Goal: Task Accomplishment & Management: Complete application form

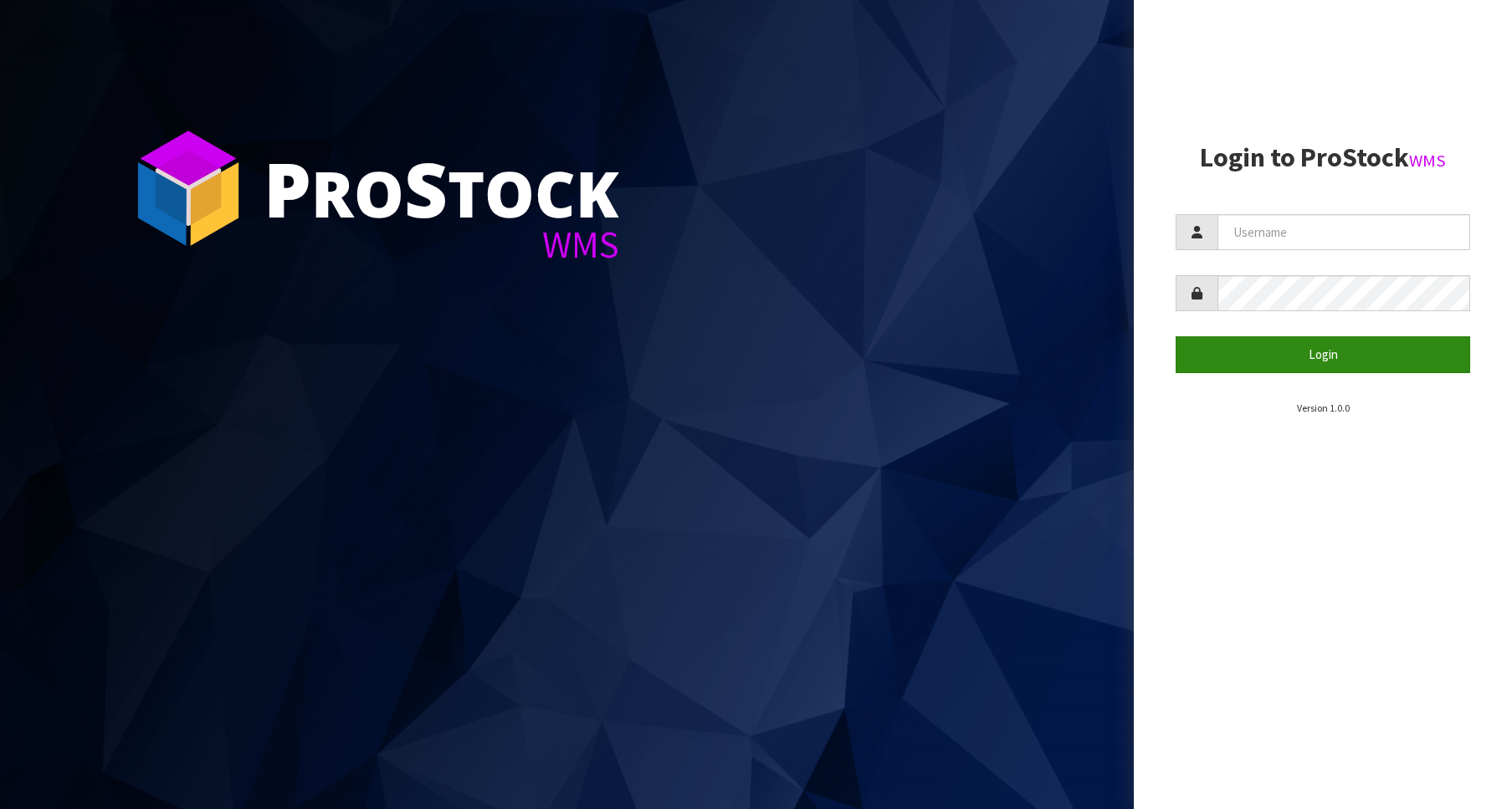
type input "Australianclutch"
click at [1353, 353] on button "Login" at bounding box center [1322, 354] width 295 height 36
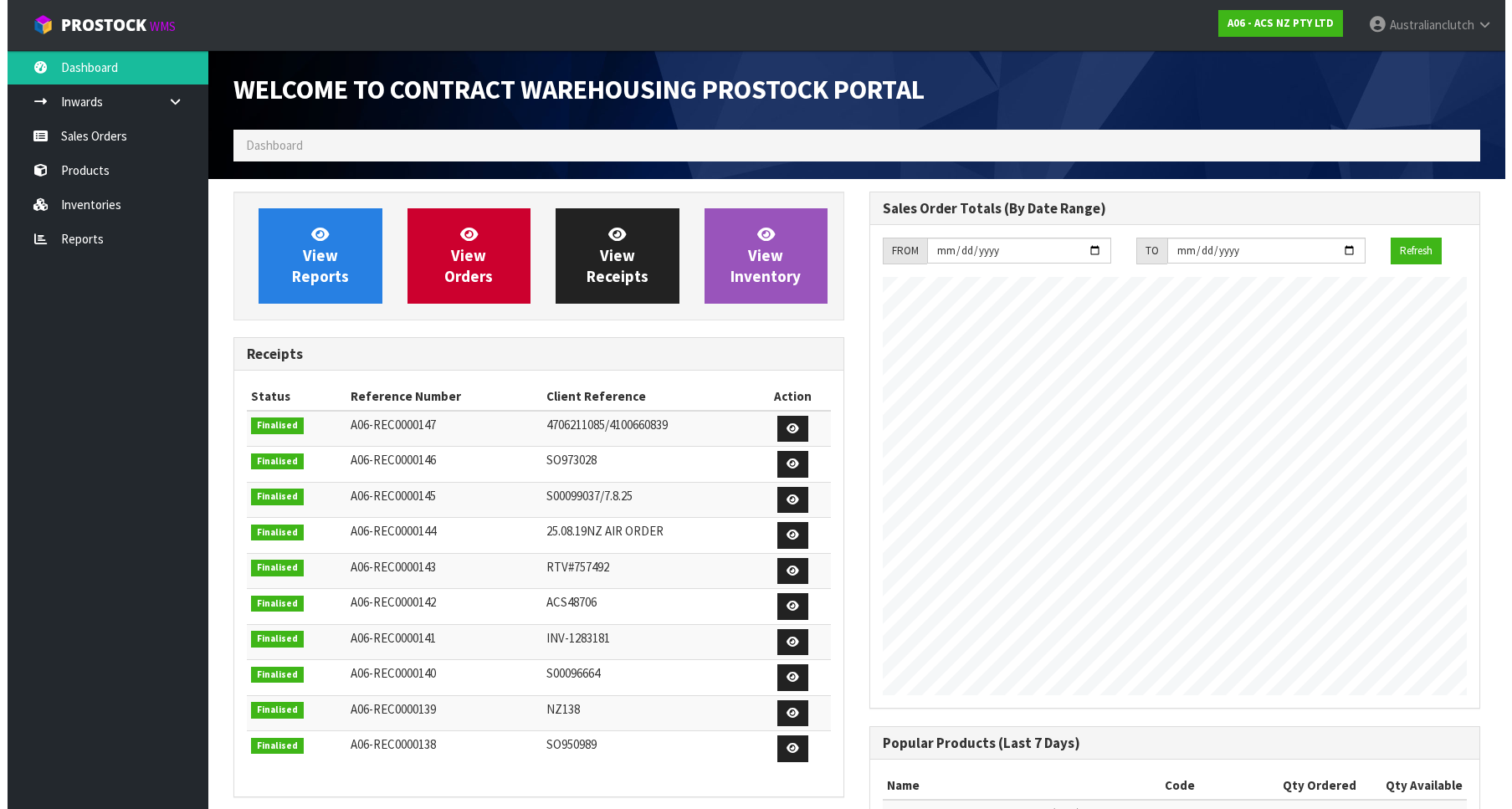
scroll to position [929, 636]
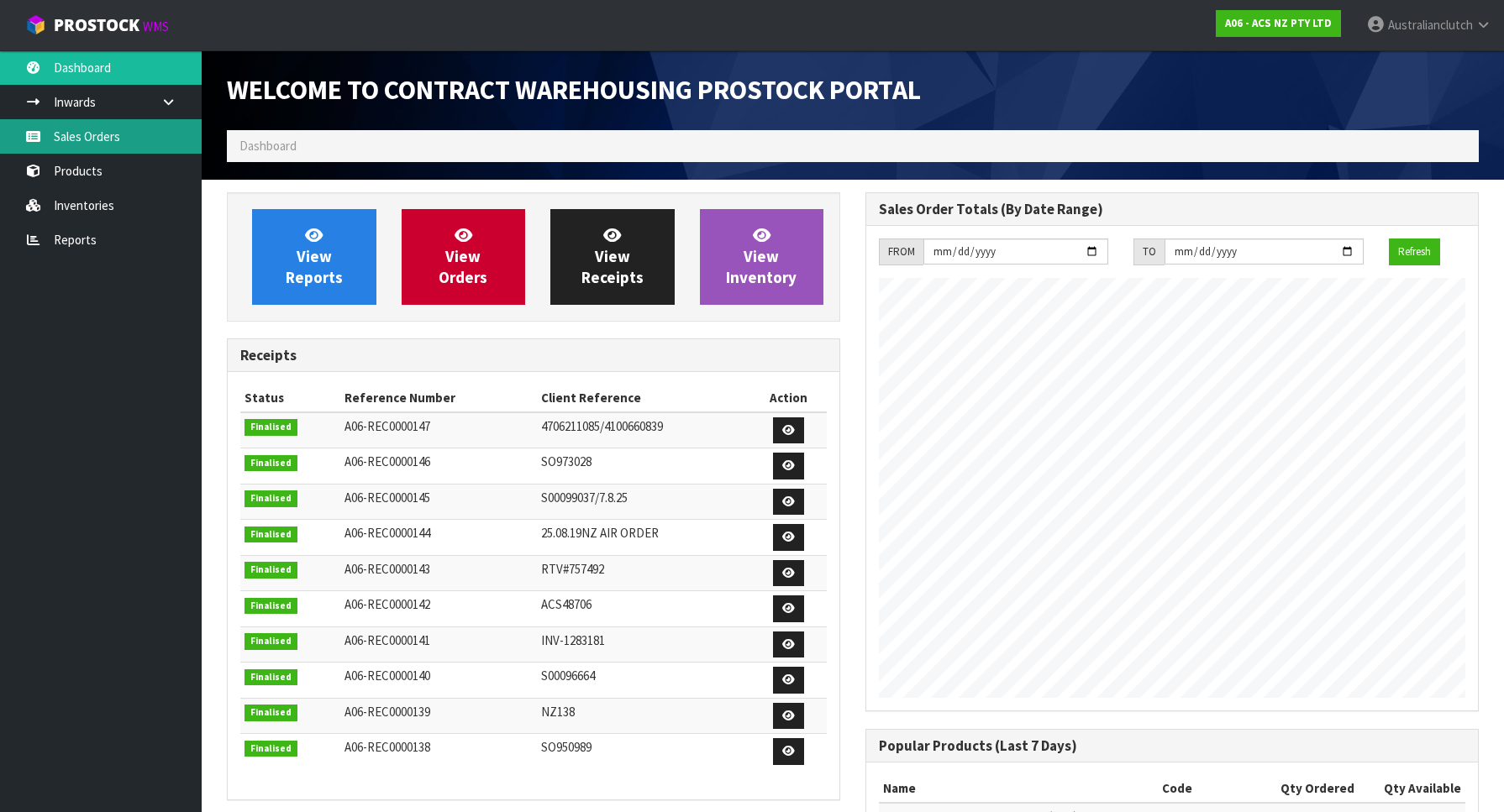
click at [200, 130] on link "Sales Orders" at bounding box center [101, 136] width 201 height 34
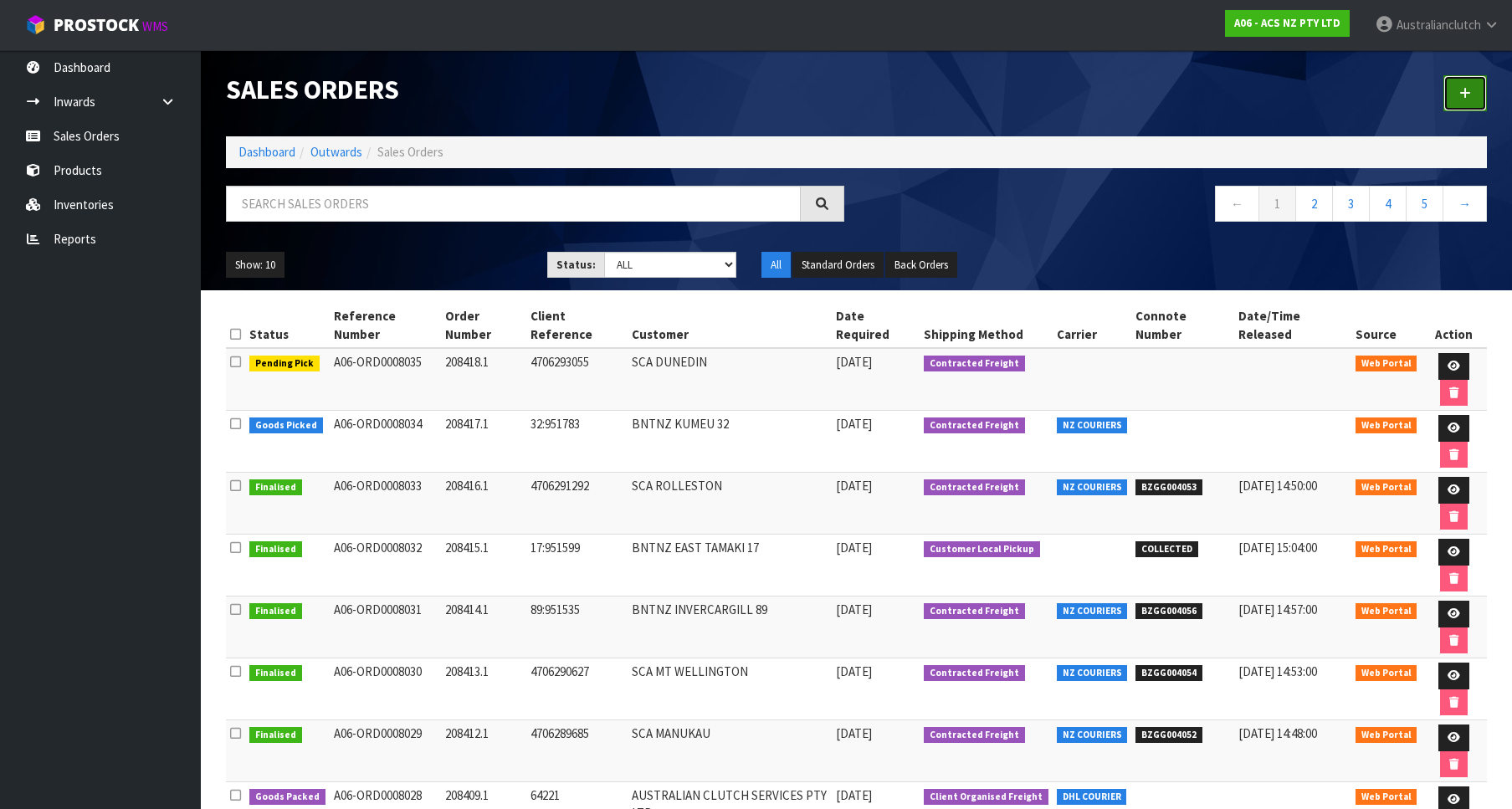
click at [1475, 100] on link at bounding box center [1465, 93] width 43 height 36
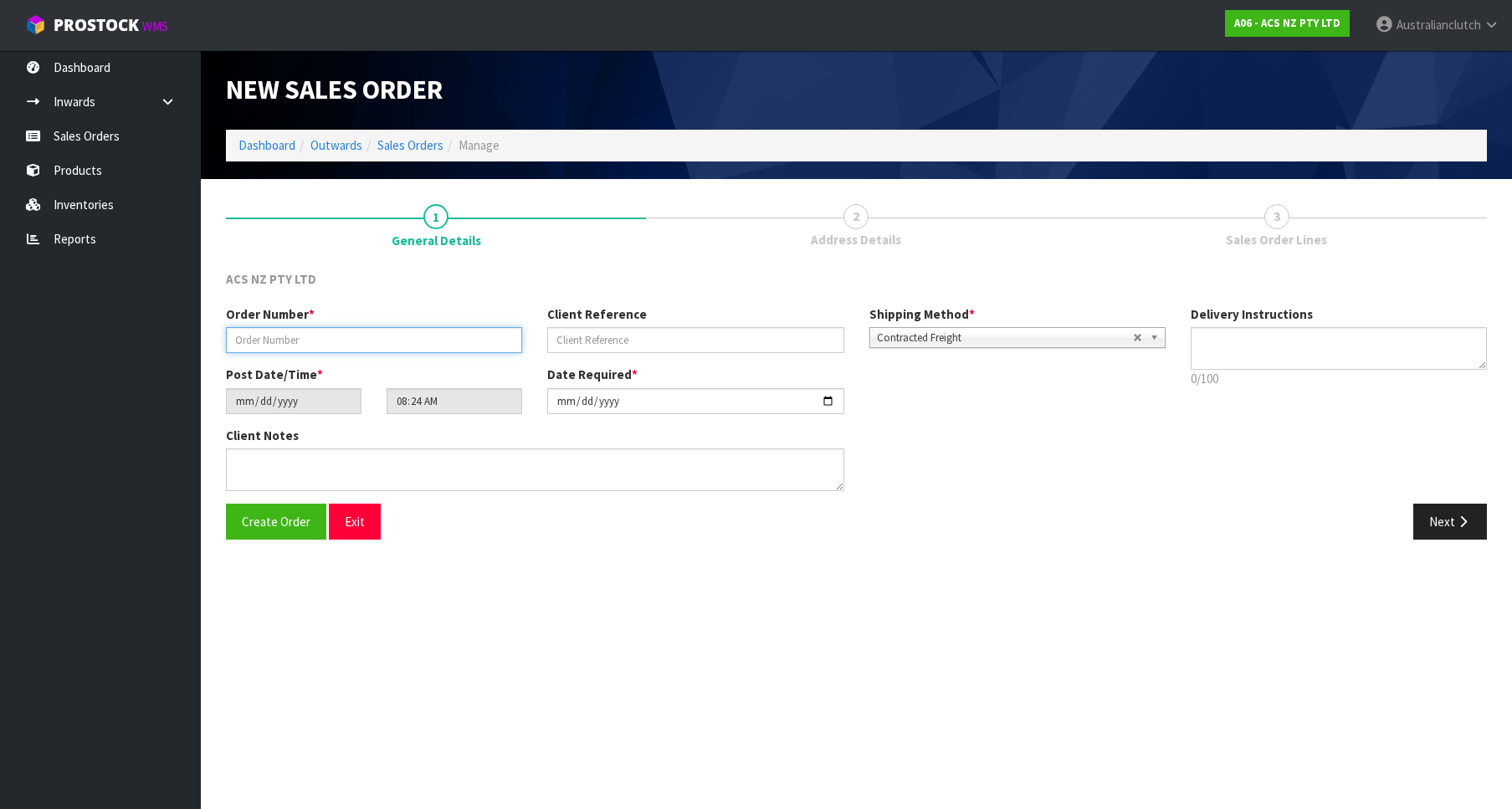
click at [301, 333] on input "text" at bounding box center [374, 340] width 297 height 26
paste input "208420.1"
type input "208420.1"
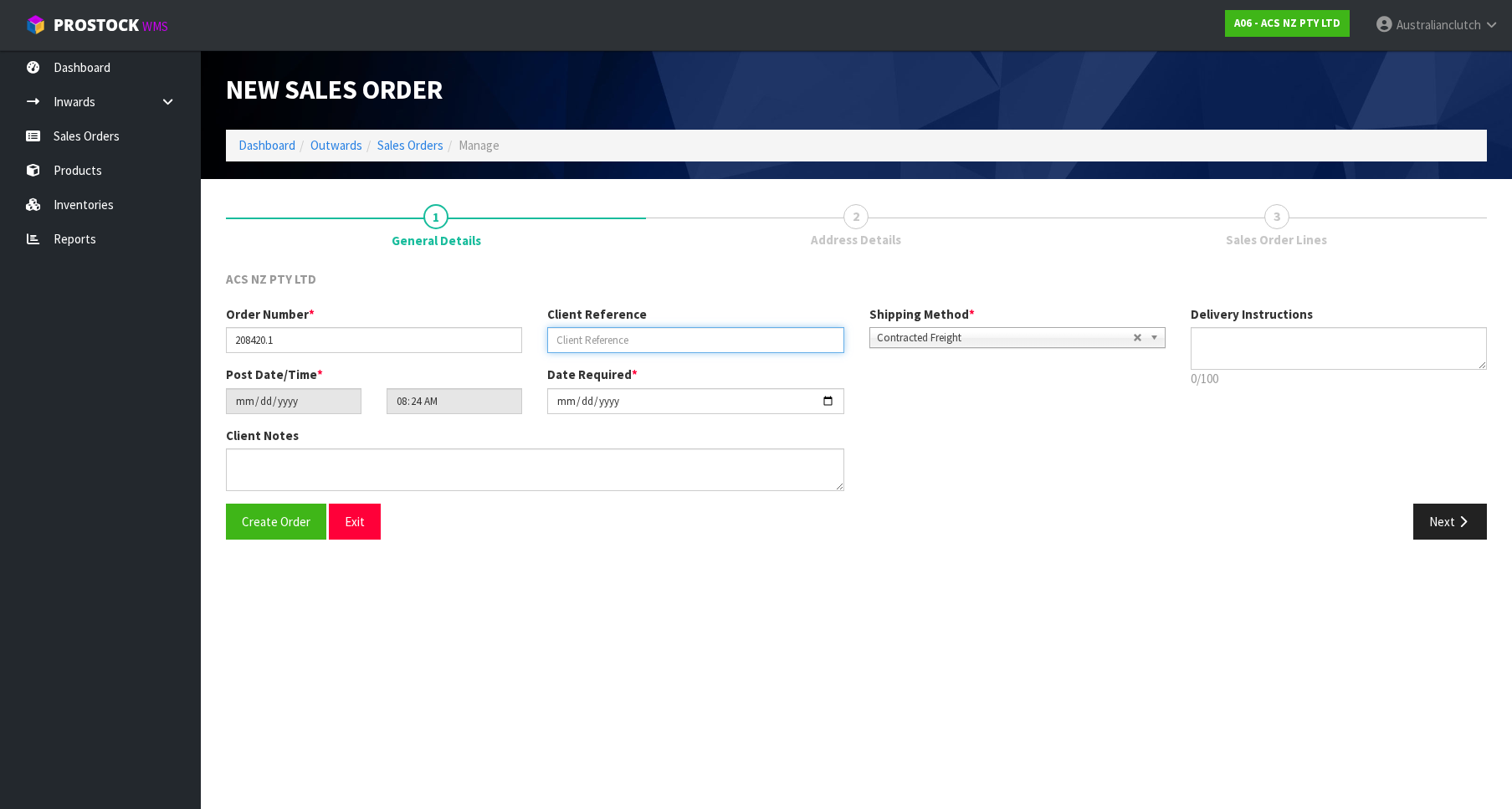
drag, startPoint x: 658, startPoint y: 346, endPoint x: 679, endPoint y: 343, distance: 21.2
click at [655, 346] on input "text" at bounding box center [695, 340] width 297 height 26
paste input "28:951964"
type input "28:951964"
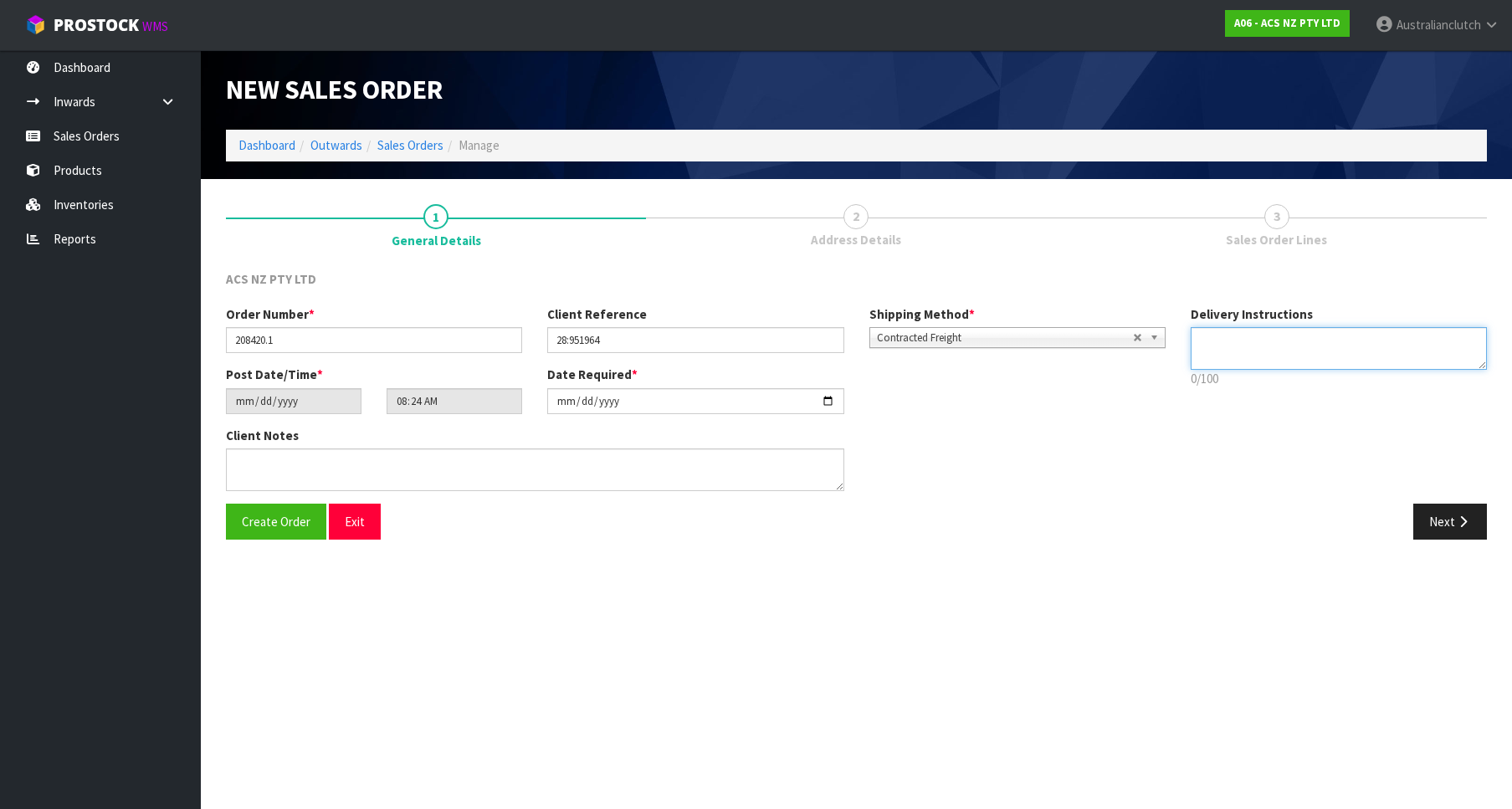
click at [1300, 354] on textarea at bounding box center [1339, 348] width 297 height 42
type textarea "PLEASE SEND VIA NZC"
click at [1448, 549] on div "Create Order Exit Next" at bounding box center [856, 528] width 1286 height 48
click at [1447, 536] on button "Next" at bounding box center [1450, 522] width 74 height 36
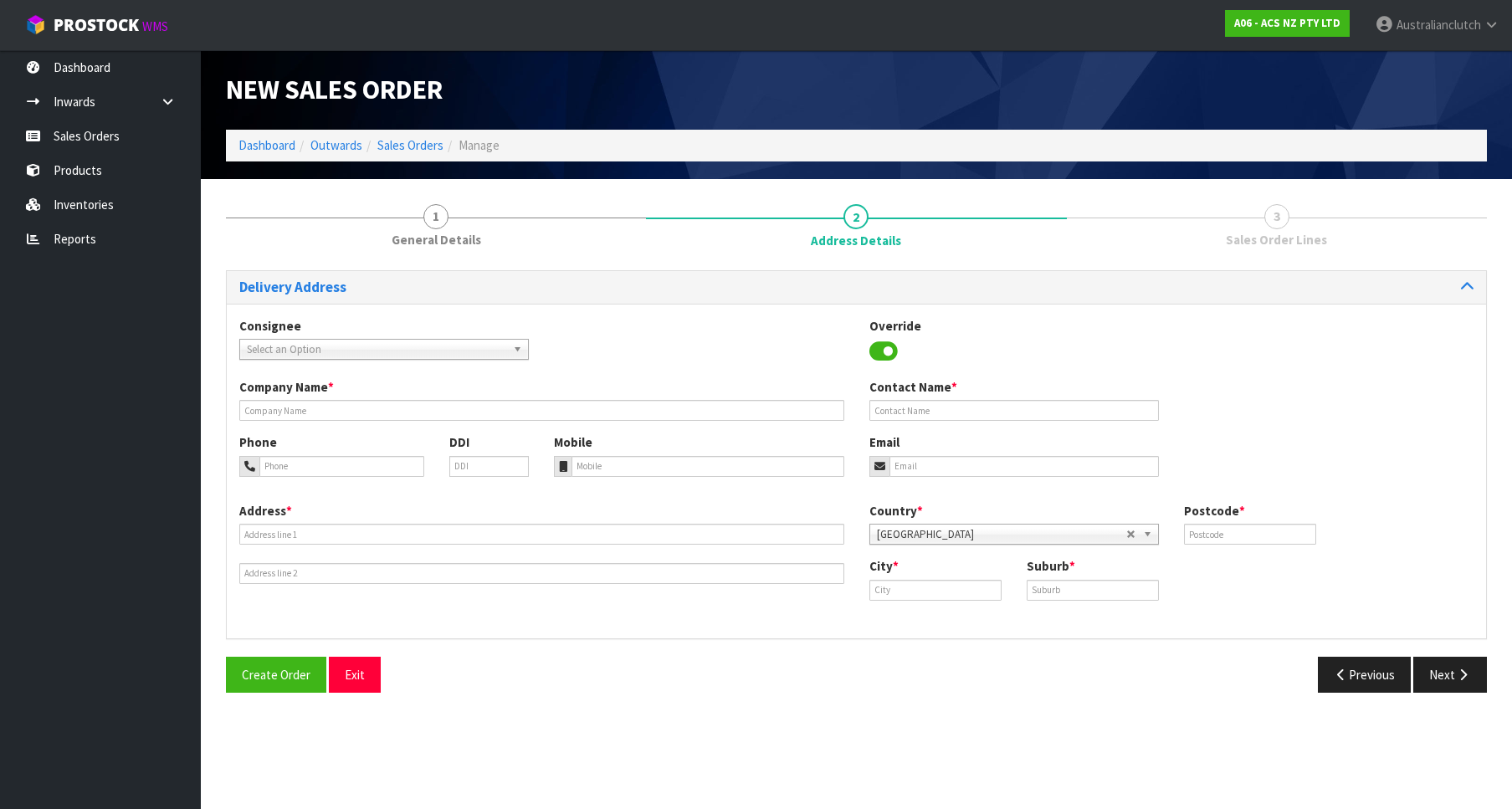
click at [263, 354] on span "Select an Option" at bounding box center [376, 350] width 259 height 20
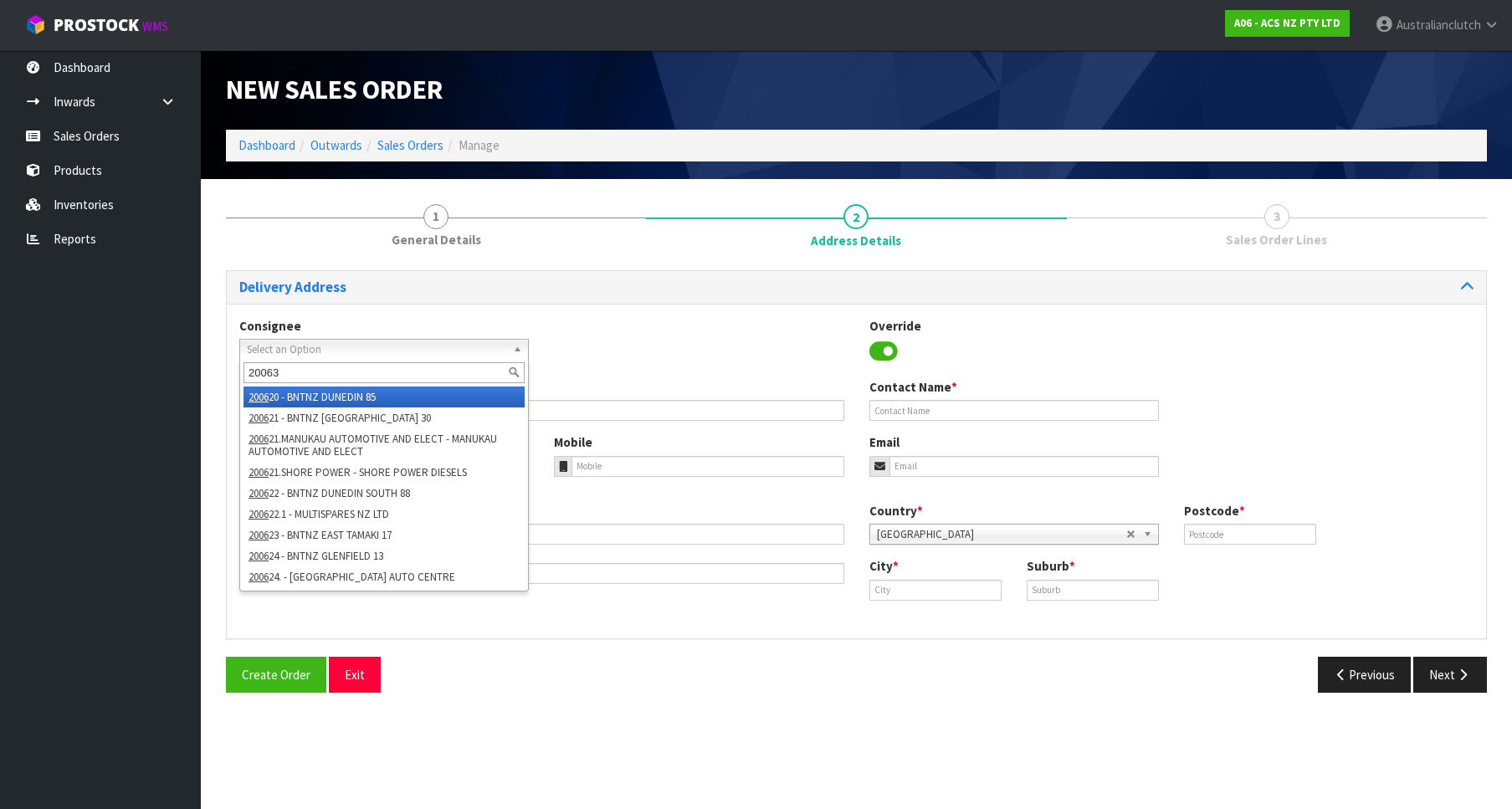
type input "200634"
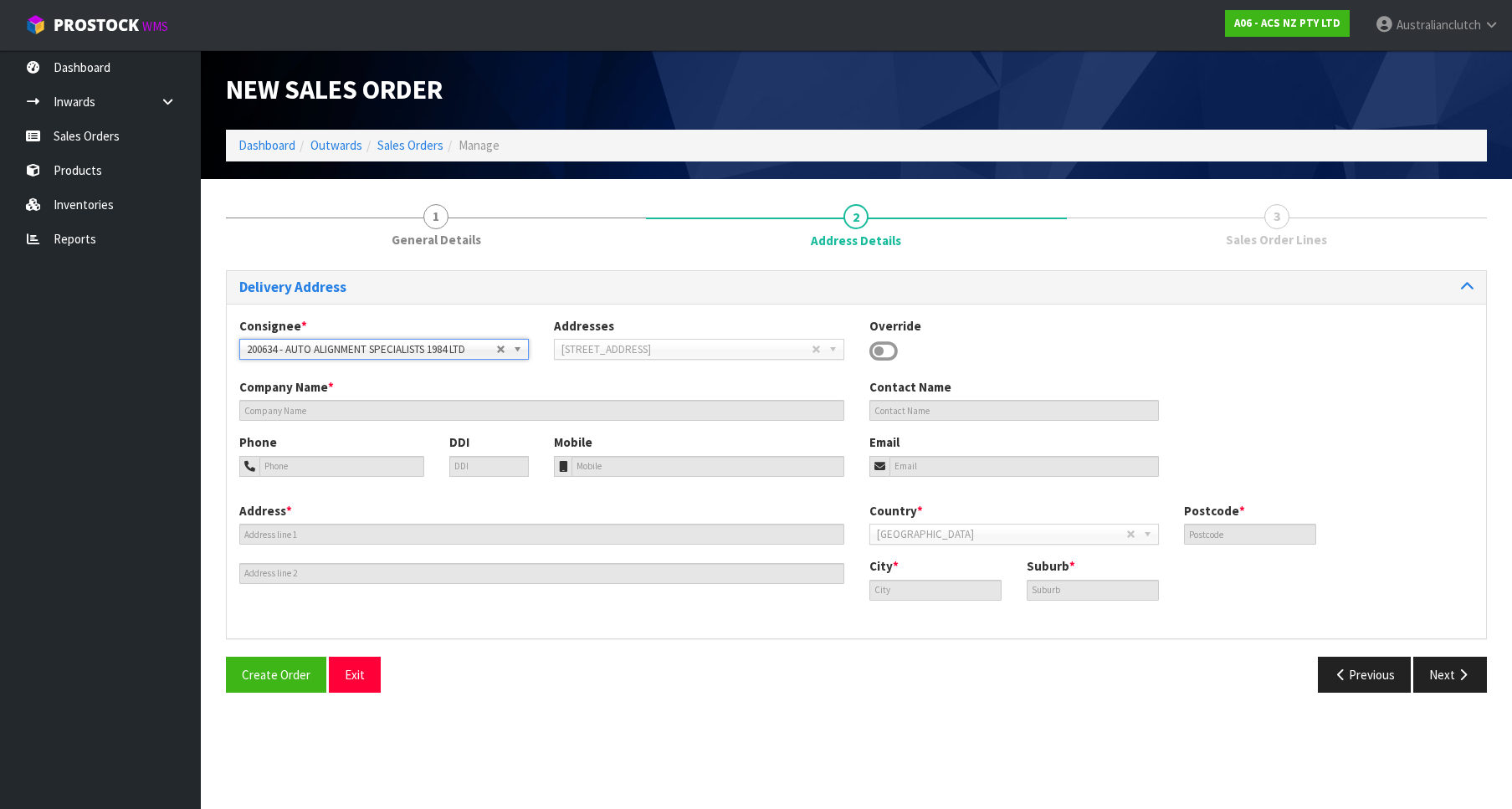
type input "AUTO ALIGNMENT SPECIALISTS 1984 LTD"
type input "[STREET_ADDRESS]"
type input "3320"
type input "TE AROHA"
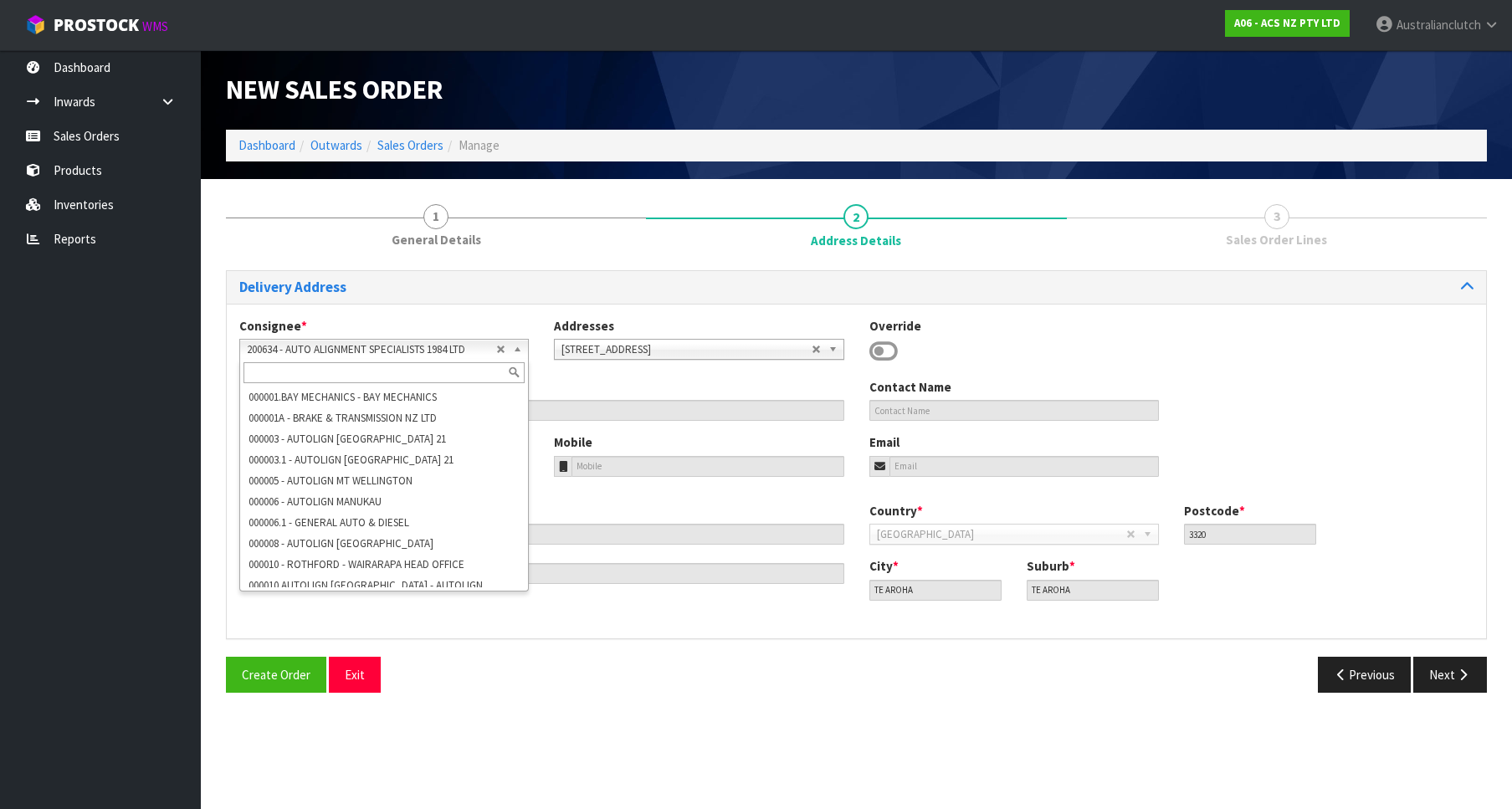
click at [246, 354] on link "200634 - AUTO ALIGNMENT SPECIALISTS 1984 LTD" at bounding box center [384, 349] width 290 height 21
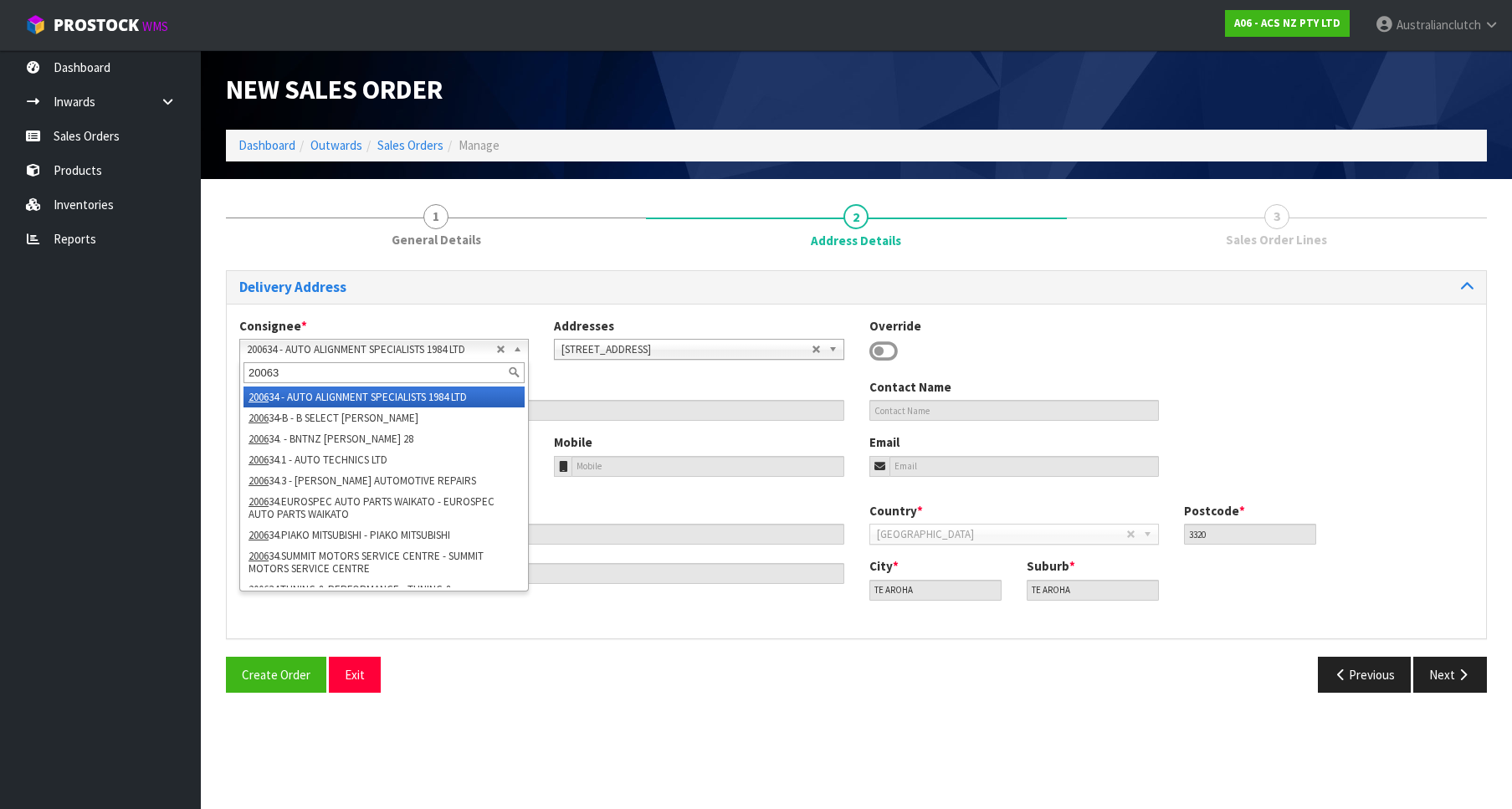
scroll to position [213, 0]
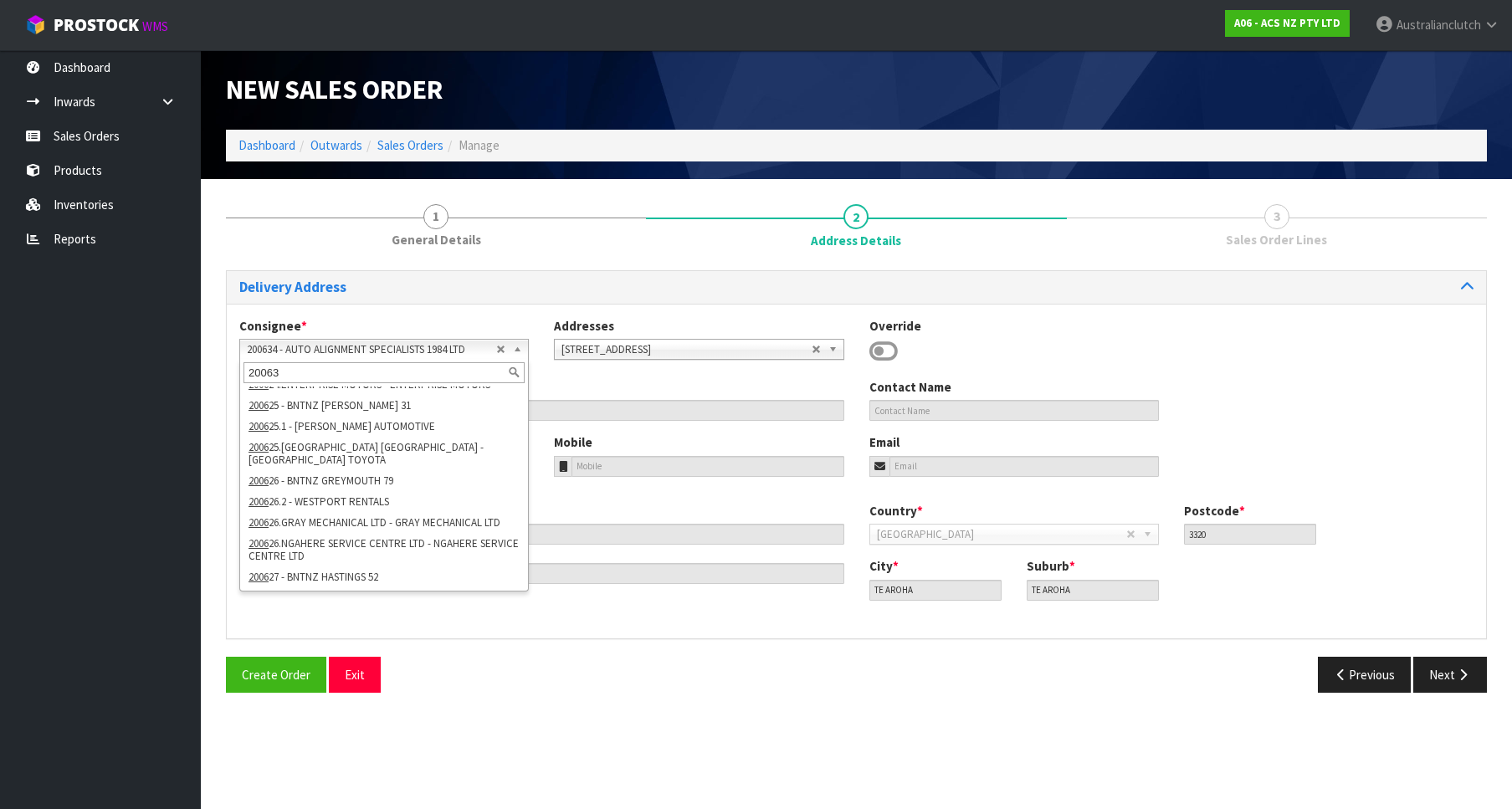
type input "200634"
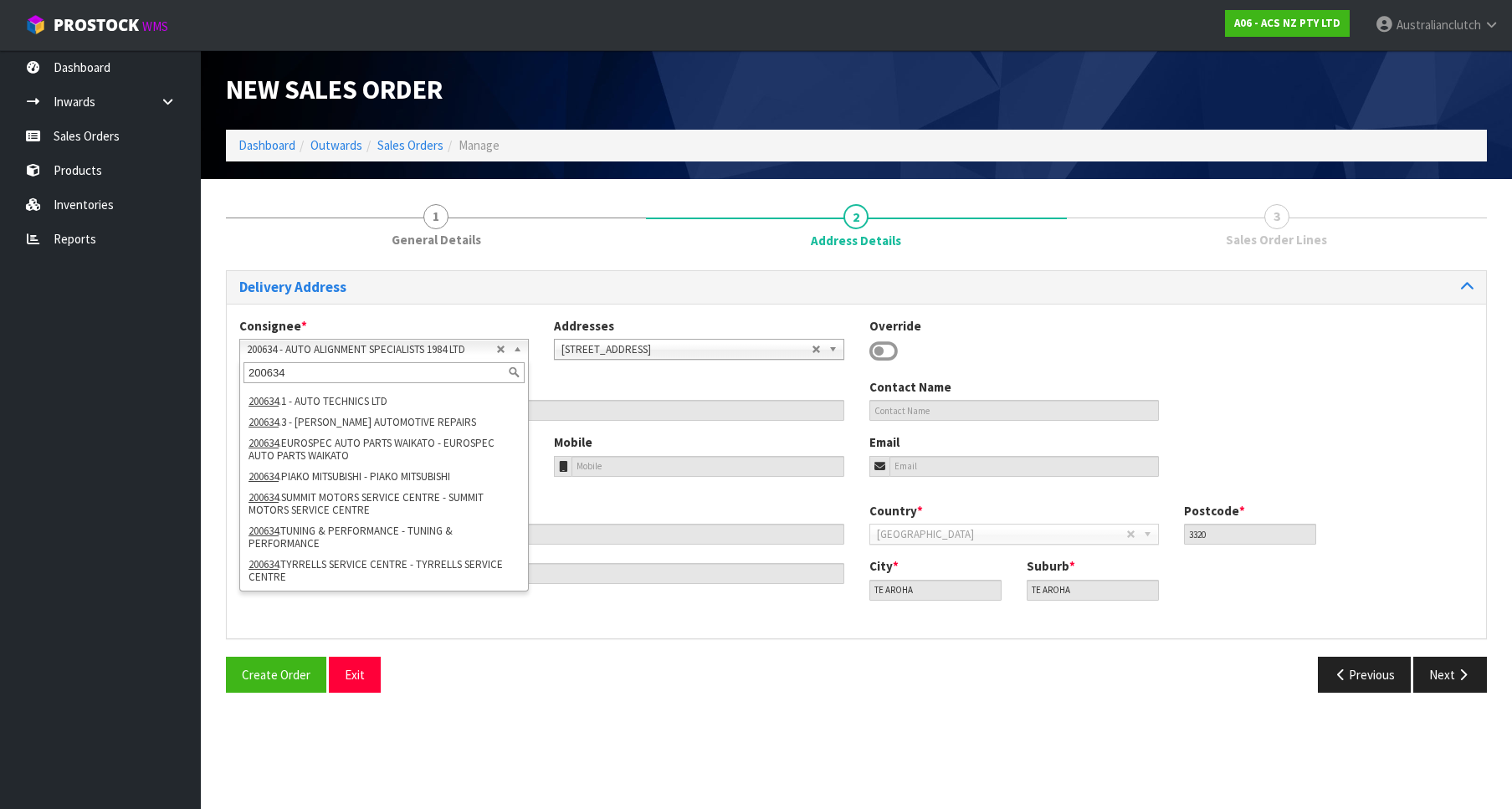
scroll to position [0, 0]
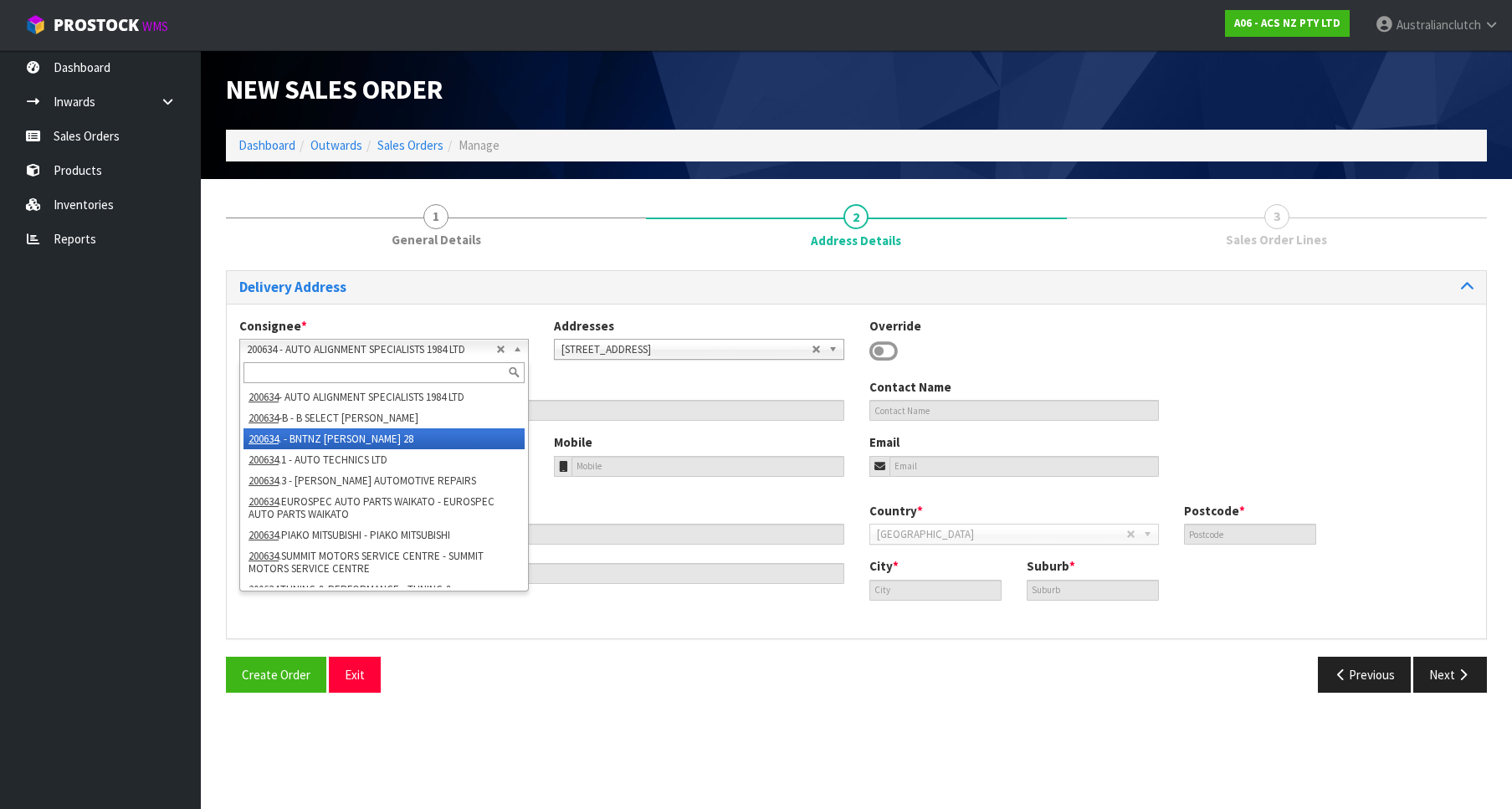
type input "BNTNZ [PERSON_NAME] 28"
type input "[STREET_ADDRESS][PERSON_NAME]"
type input "3200"
type input "[PERSON_NAME]"
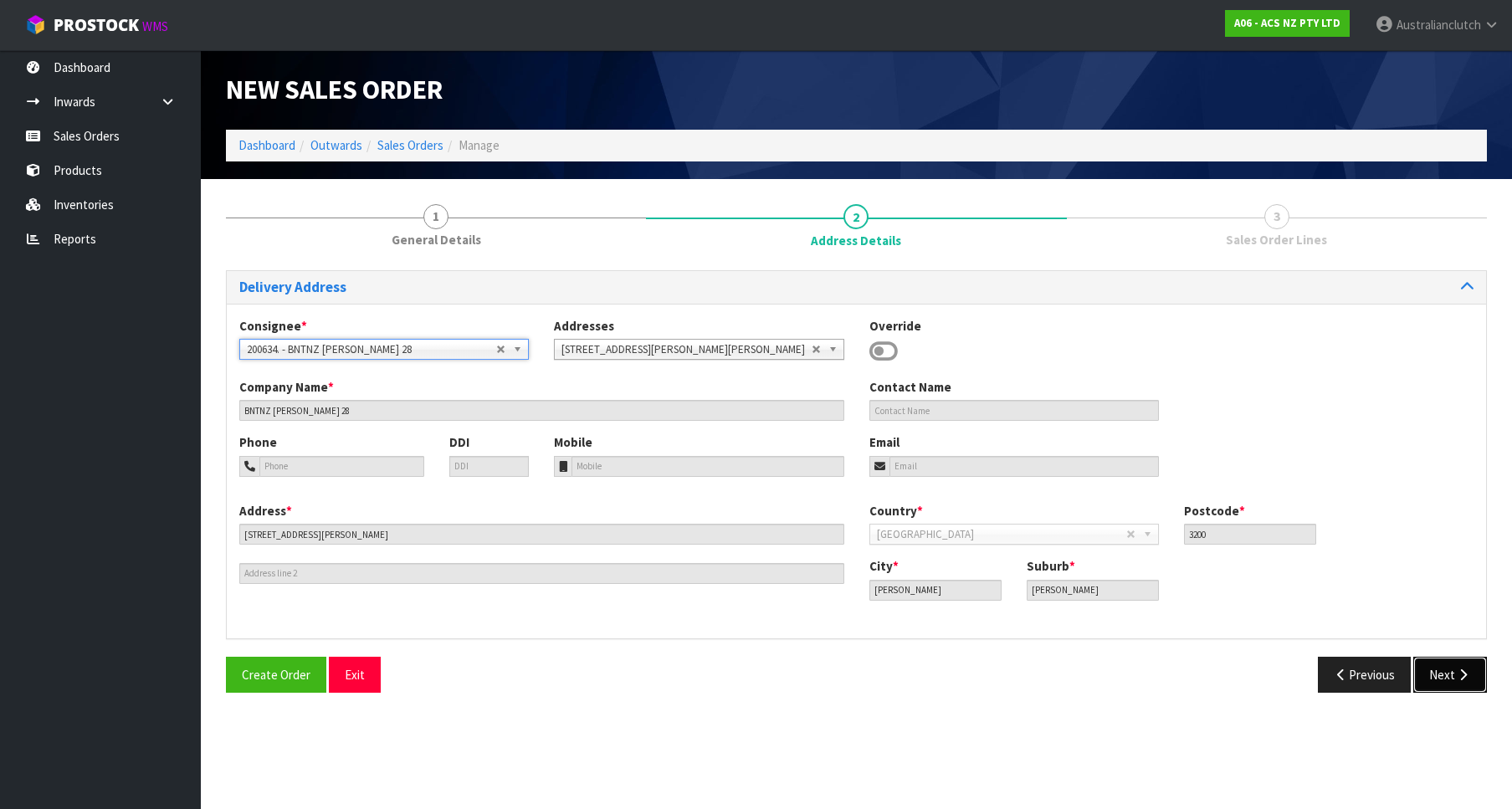
click at [1448, 670] on button "Next" at bounding box center [1450, 675] width 74 height 36
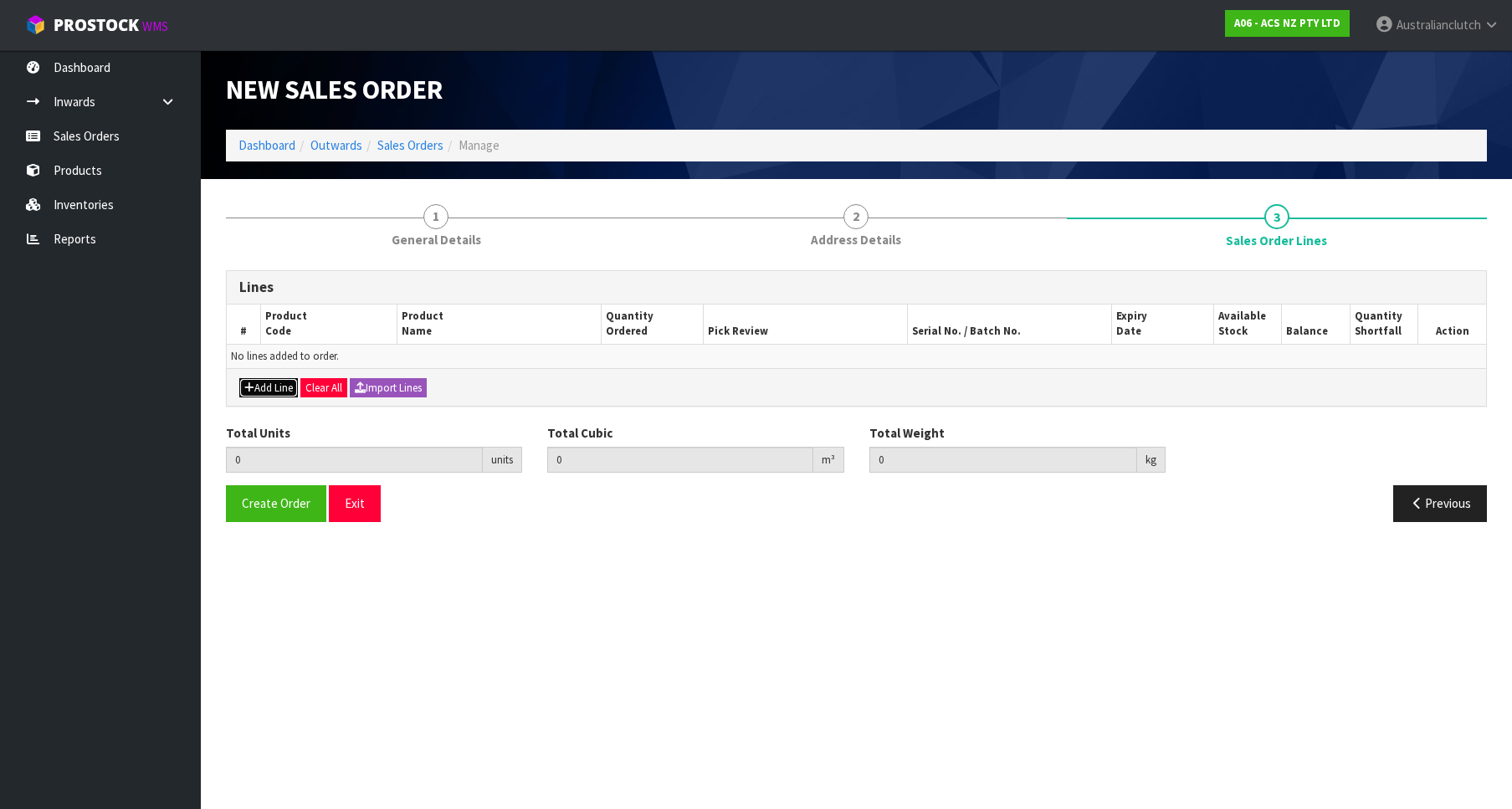
drag, startPoint x: 284, startPoint y: 393, endPoint x: 280, endPoint y: 367, distance: 26.3
click at [280, 391] on button "Add Line" at bounding box center [269, 388] width 59 height 20
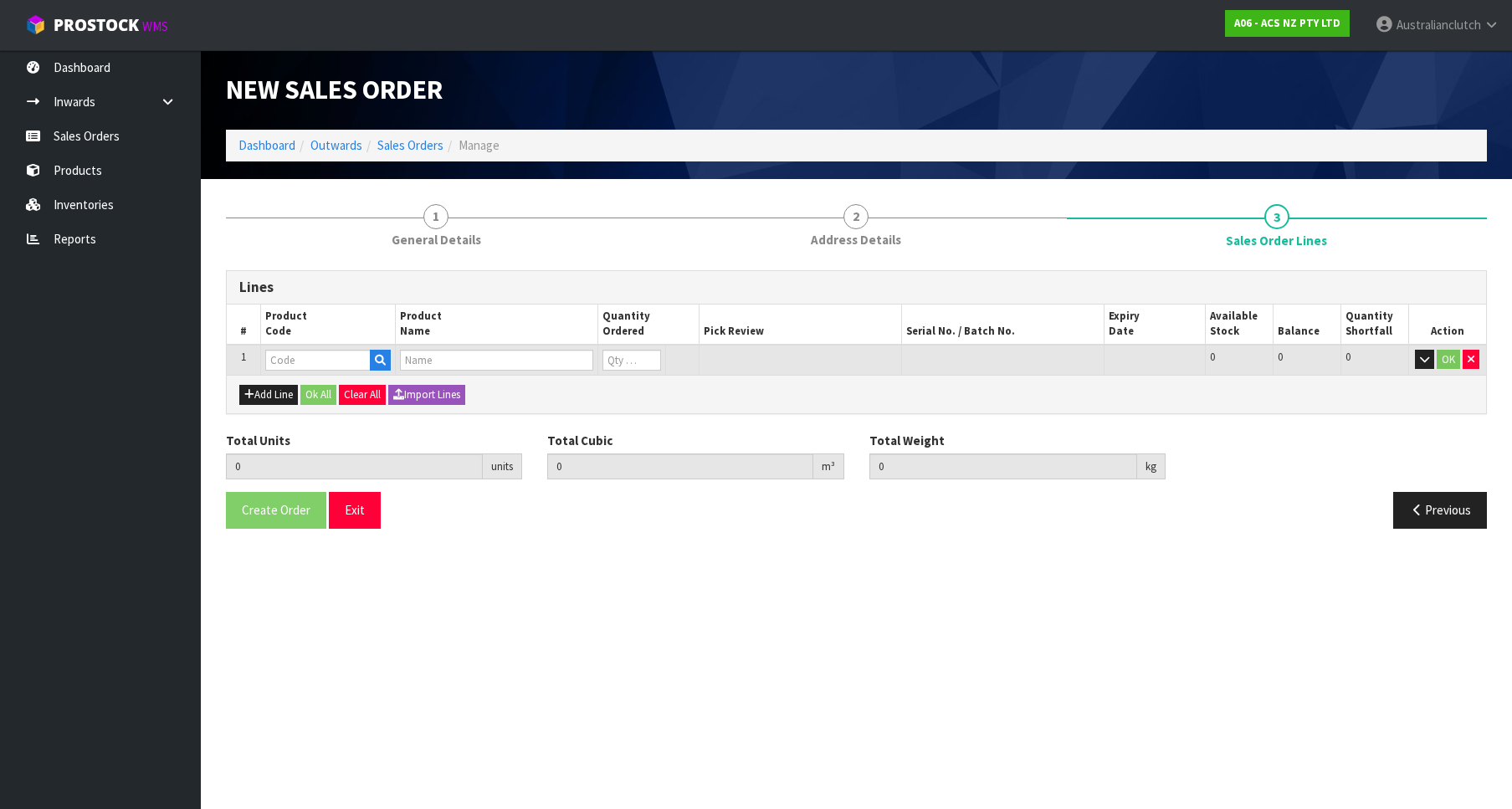
click at [281, 363] on input "text" at bounding box center [318, 360] width 105 height 21
click at [283, 357] on input "text" at bounding box center [318, 360] width 105 height 21
type input "SCIZ017"
type input "0.000000"
type input "0.000"
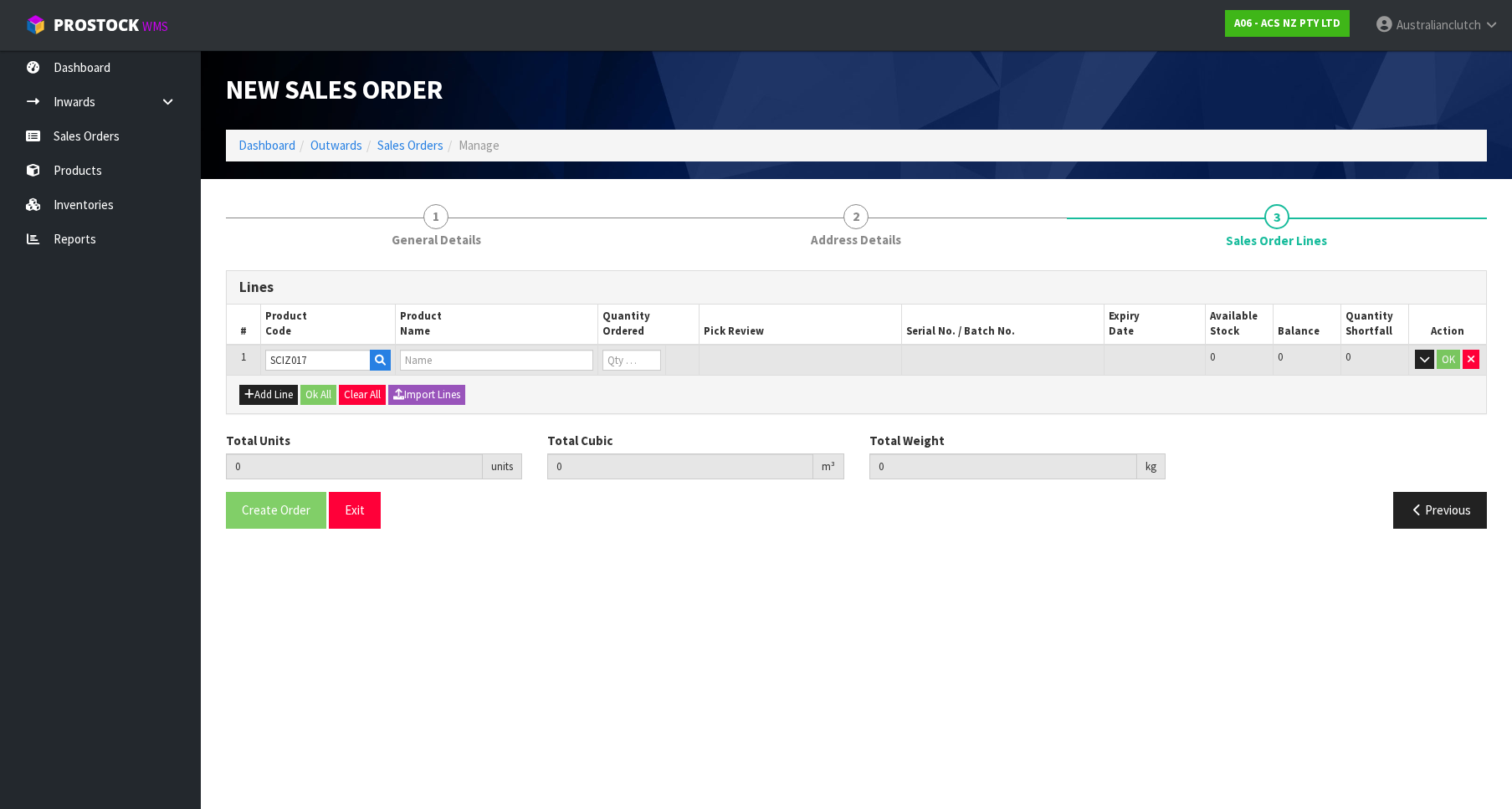
type input "CLUTCH S/CYL ISUZU 26.99MM (1 1/16)"
type input "0"
type input "1"
type input "0.00135"
type input "0.7"
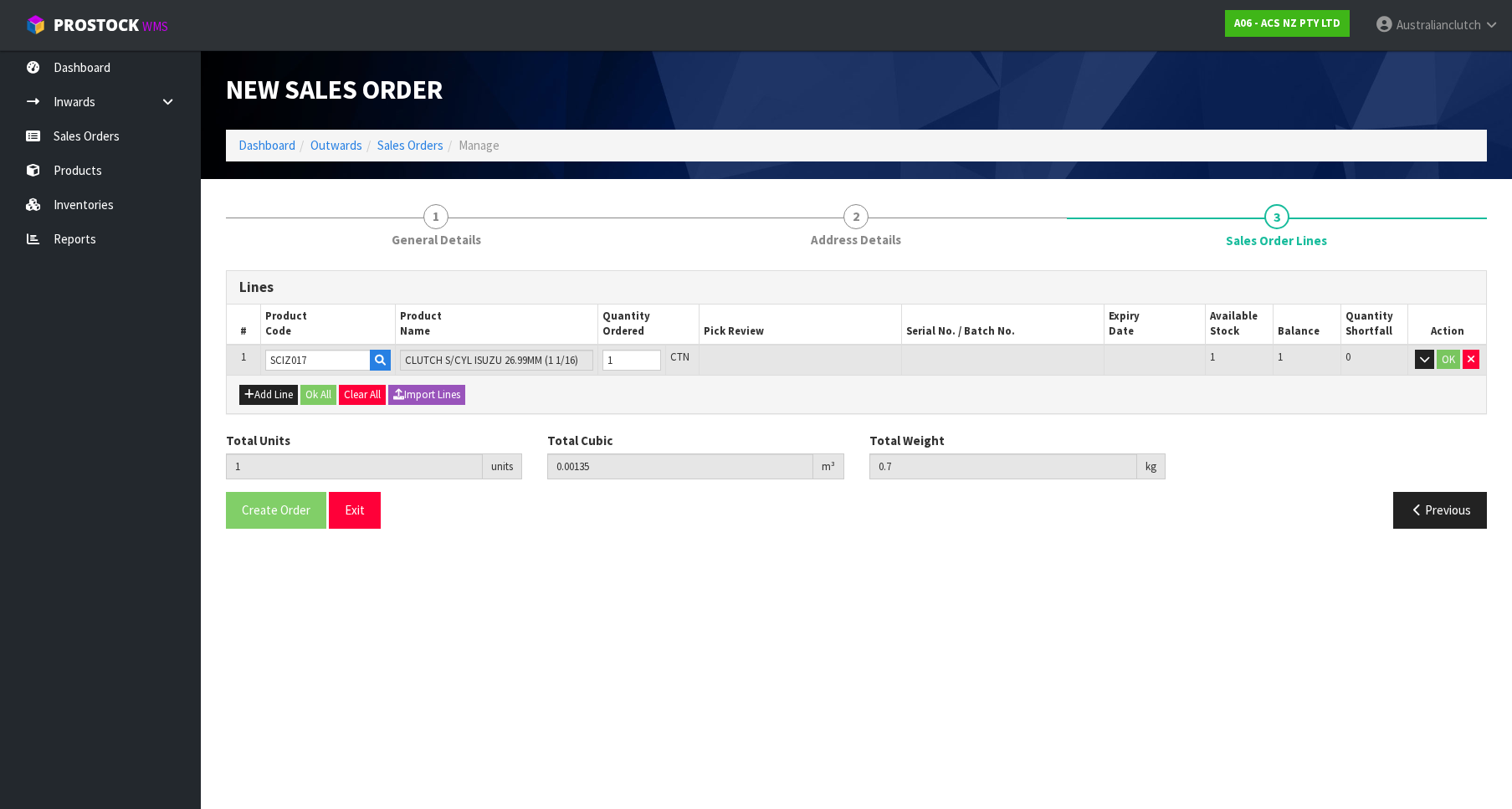
type input "1"
click at [652, 354] on input "1" at bounding box center [631, 360] width 59 height 21
type input "SCIZ017"
click at [1452, 354] on button "OK" at bounding box center [1449, 360] width 24 height 20
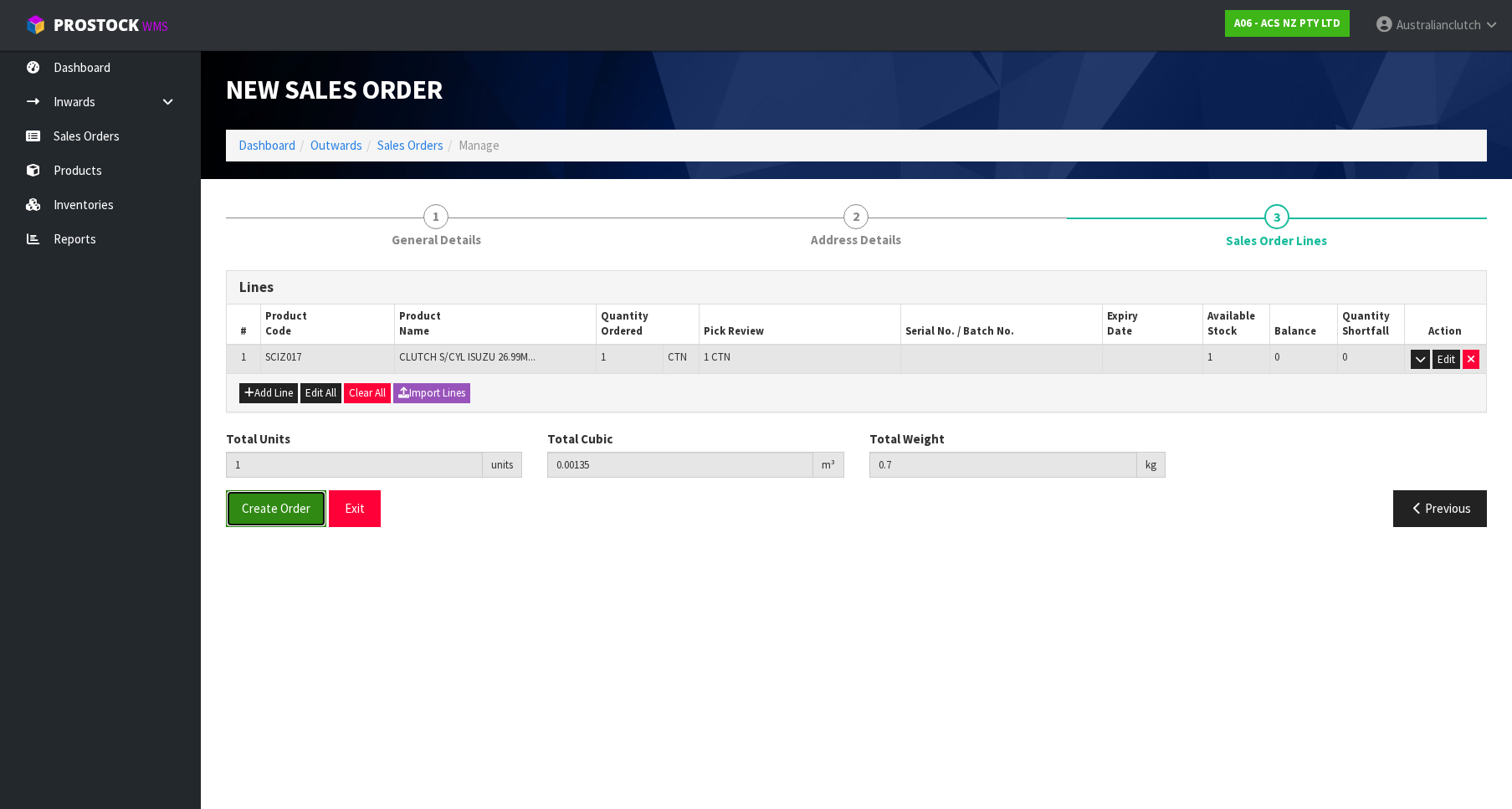
click at [263, 498] on button "Create Order" at bounding box center [276, 508] width 100 height 36
